Goal: Feedback & Contribution: Submit feedback/report problem

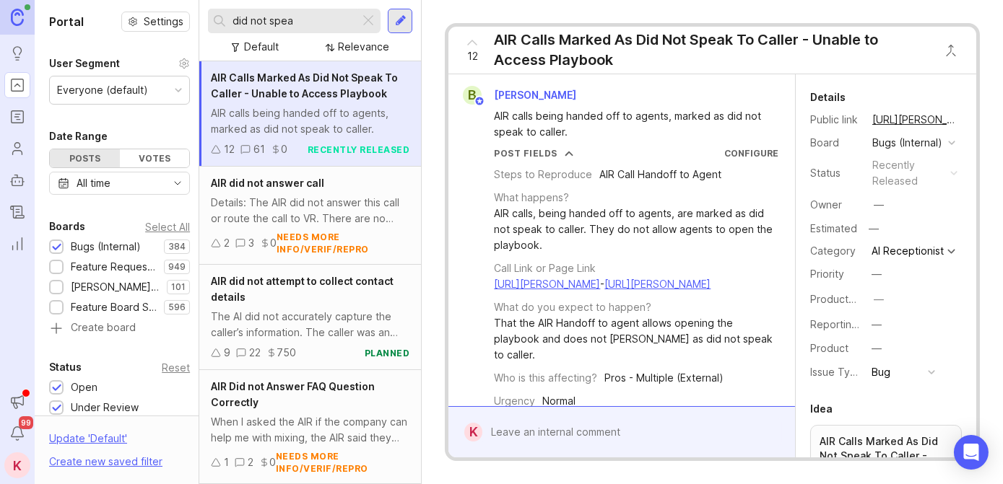
scroll to position [591, 0]
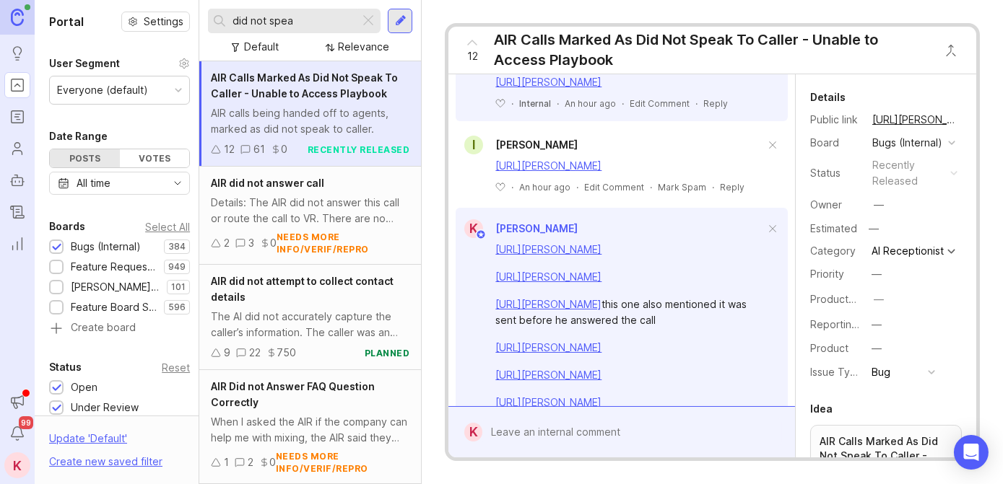
click at [401, 24] on div at bounding box center [401, 20] width 12 height 13
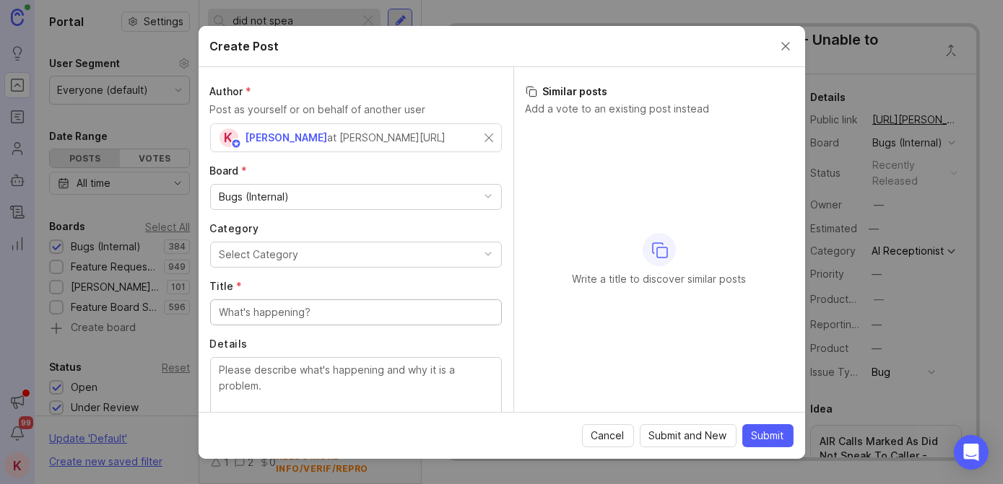
click at [304, 196] on div "Bugs (Internal)" at bounding box center [356, 197] width 290 height 25
click at [301, 257] on button "Select Category" at bounding box center [356, 255] width 292 height 26
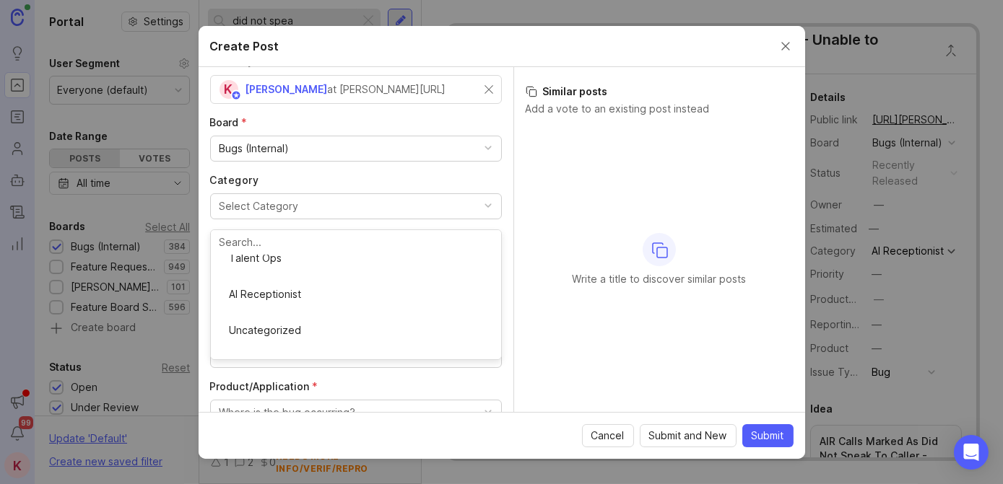
scroll to position [0, 0]
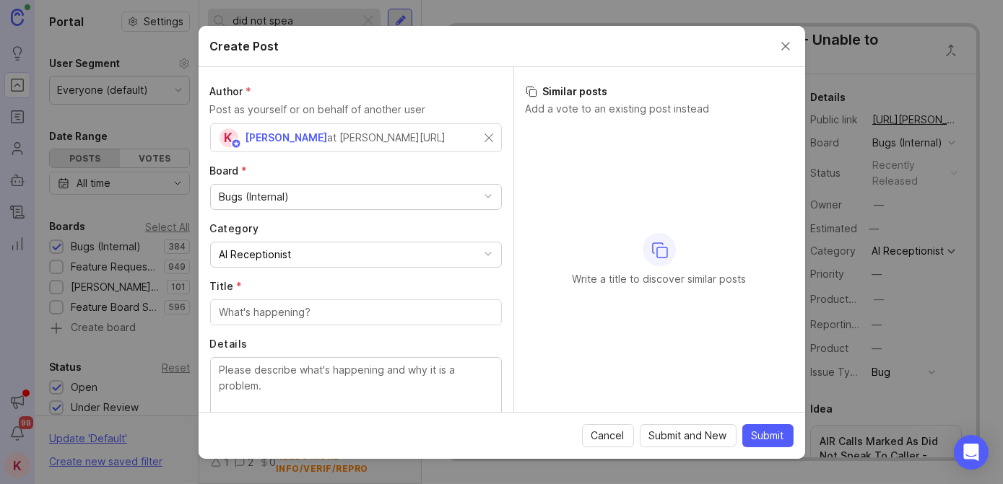
click at [350, 309] on input "Title *" at bounding box center [355, 313] width 273 height 16
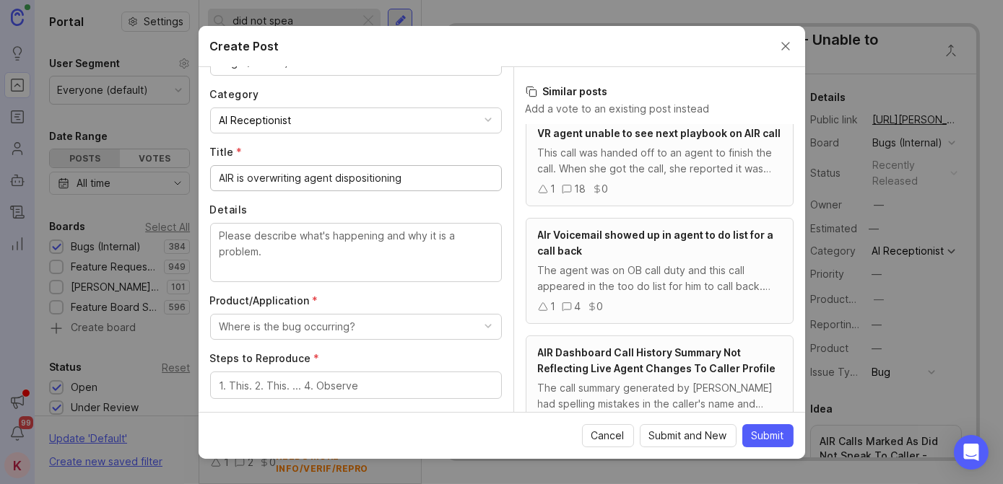
scroll to position [146, 0]
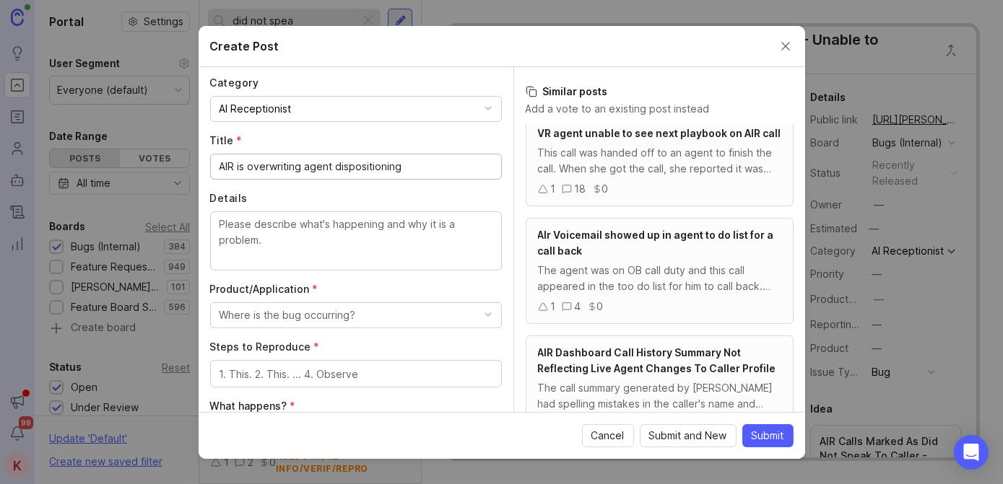
type input "AIR is overwriting agent dispositioning"
click at [358, 224] on textarea "Details" at bounding box center [355, 241] width 273 height 48
type textarea "O"
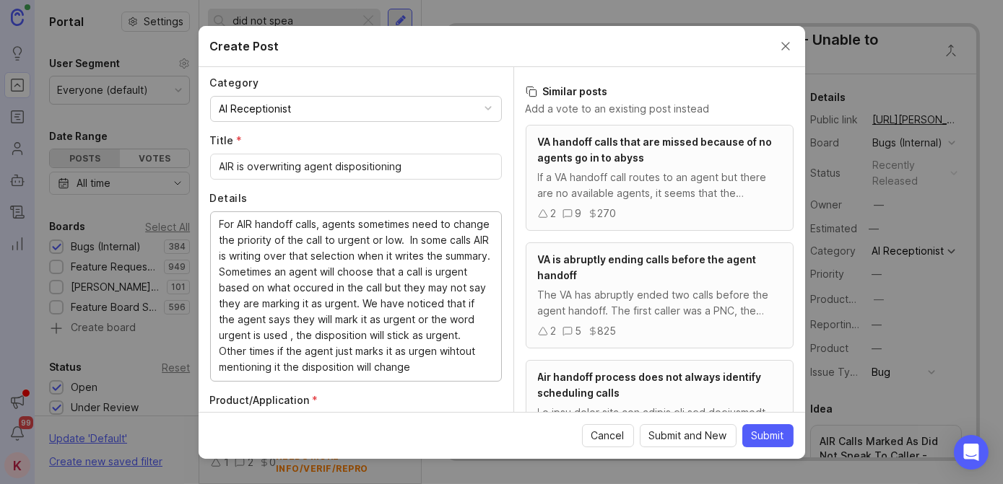
scroll to position [0, 0]
drag, startPoint x: 373, startPoint y: 369, endPoint x: 217, endPoint y: 222, distance: 214.0
click at [217, 222] on div "For AIR handoff calls, agents sometimes need to change the priority of the call…" at bounding box center [356, 297] width 292 height 170
paste textarea "adjust the call priority to urgent or low. We’ve noticed an issue where AIR occ…"
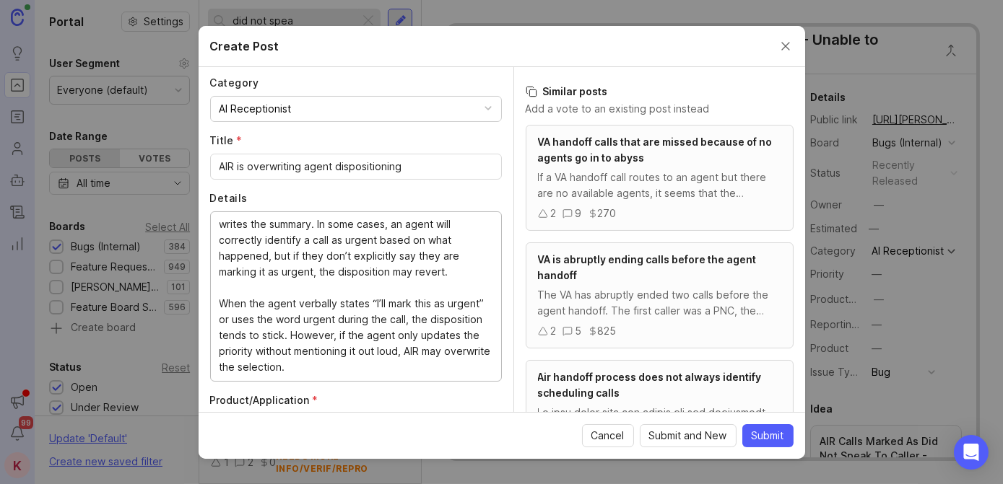
scroll to position [64, 0]
type textarea "For AIR handoff calls, agents sometimes need to adjust the call priority to urg…"
